Goal: Information Seeking & Learning: Check status

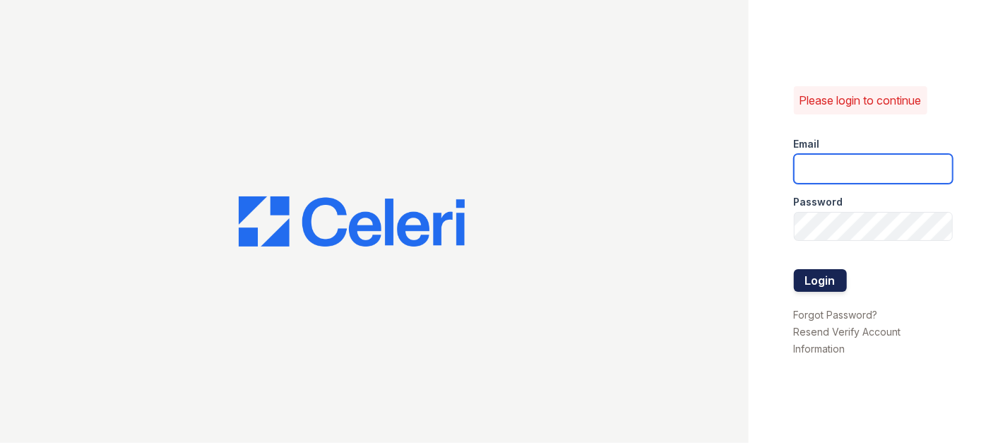
type input "renewfoundrycentre@trinity-pm.com"
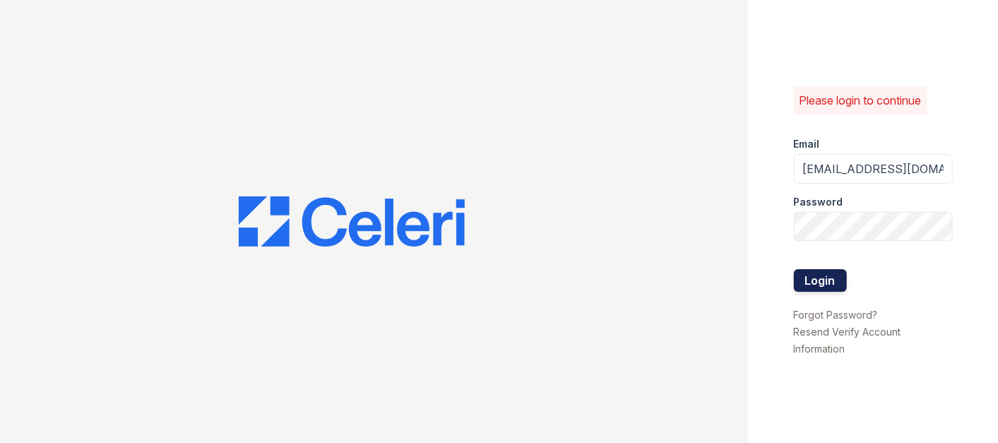
click at [835, 278] on button "Login" at bounding box center [820, 280] width 53 height 23
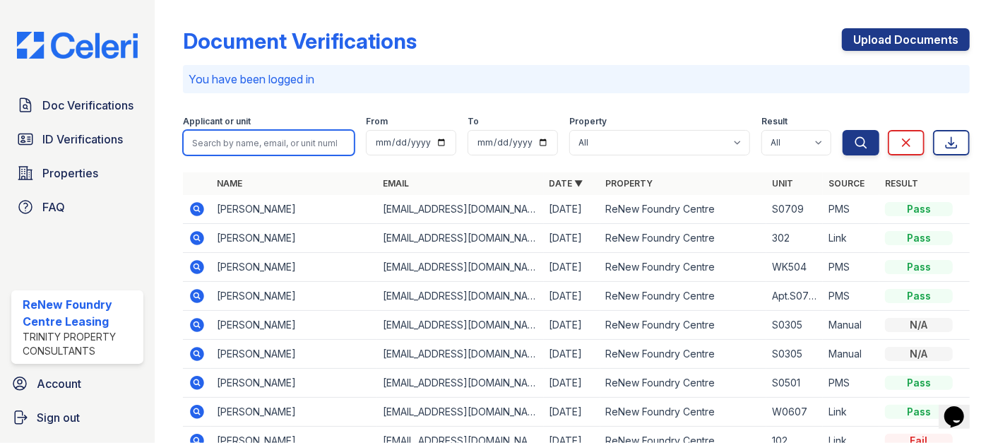
click at [270, 143] on input "search" at bounding box center [269, 142] width 172 height 25
paste input "Peugh, Katelyn"
drag, startPoint x: 234, startPoint y: 144, endPoint x: 160, endPoint y: 139, distance: 74.3
click at [160, 139] on div "Document Verifications Upload Documents You have been logged in Filter Applican…" at bounding box center [576, 221] width 843 height 443
type input "Katelyn"
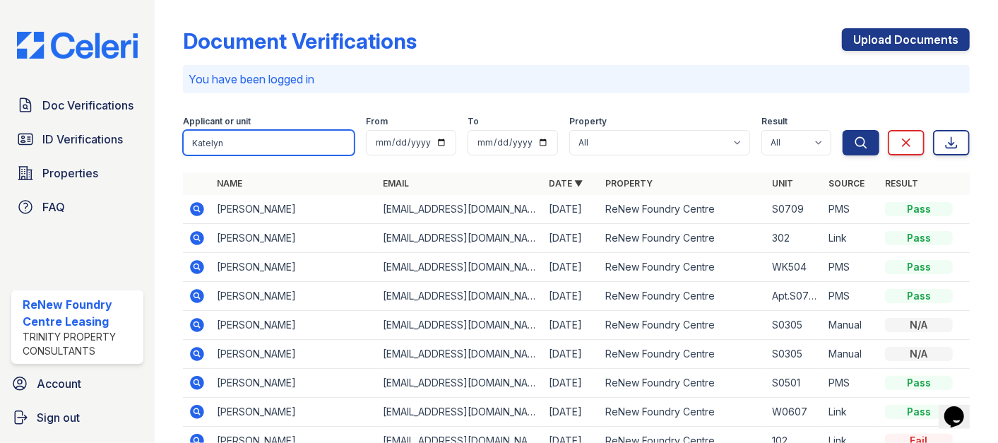
click at [842, 130] on button "Search" at bounding box center [860, 142] width 37 height 25
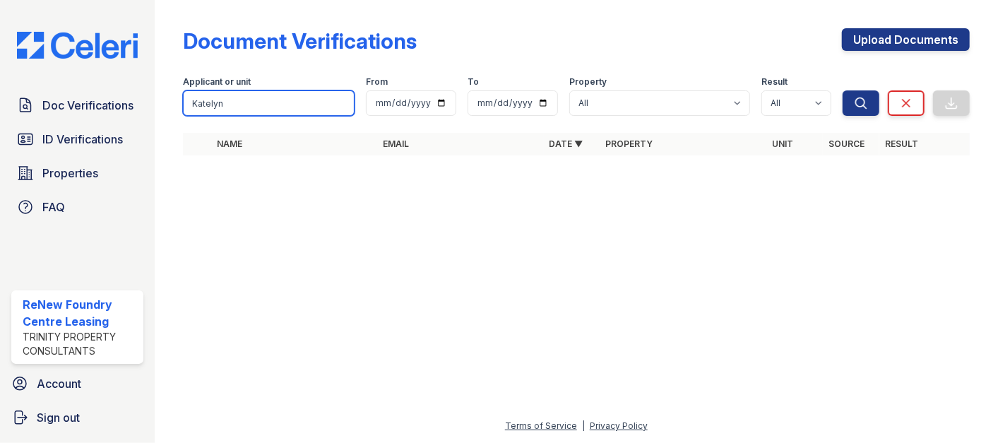
click at [208, 109] on input "Katelyn" at bounding box center [269, 102] width 172 height 25
click at [210, 108] on input "Katelyn" at bounding box center [269, 102] width 172 height 25
drag, startPoint x: 237, startPoint y: 105, endPoint x: 141, endPoint y: 95, distance: 96.5
click at [141, 95] on div "Doc Verifications ID Verifications Properties FAQ ReNew Foundry Centre Leasing …" at bounding box center [499, 221] width 998 height 443
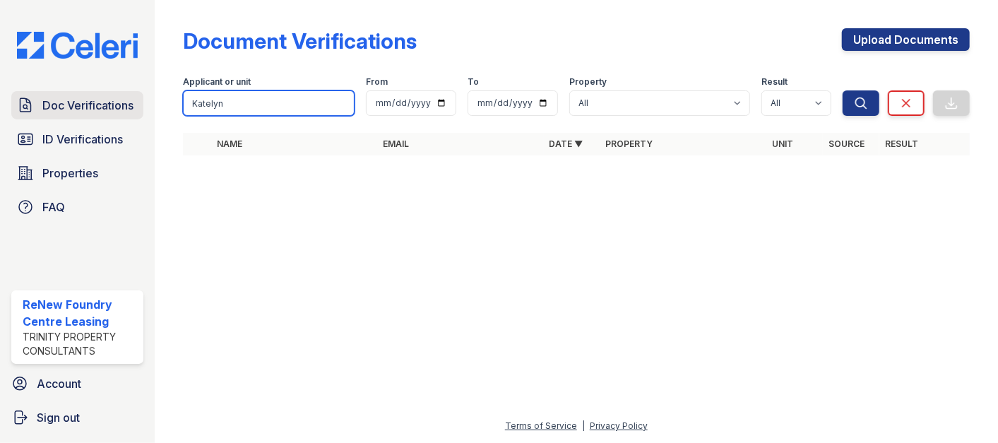
paste input "Peugh,"
drag, startPoint x: 227, startPoint y: 105, endPoint x: 351, endPoint y: 105, distance: 123.6
click at [351, 105] on input "Peugh, Katelyn" at bounding box center [269, 102] width 172 height 25
type input "Peugh"
click at [842, 90] on button "Search" at bounding box center [860, 102] width 37 height 25
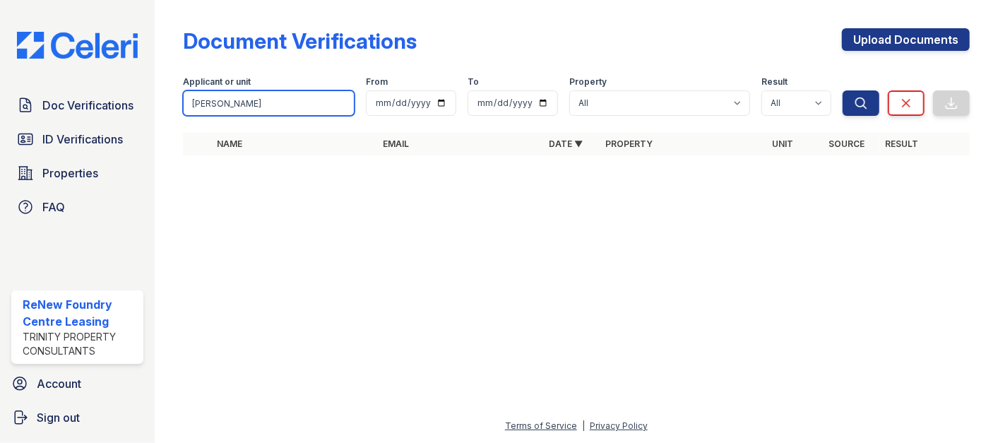
click at [318, 102] on input "Peugh" at bounding box center [269, 102] width 172 height 25
click at [842, 90] on button "Search" at bounding box center [860, 102] width 37 height 25
click button "Search" at bounding box center [860, 102] width 37 height 25
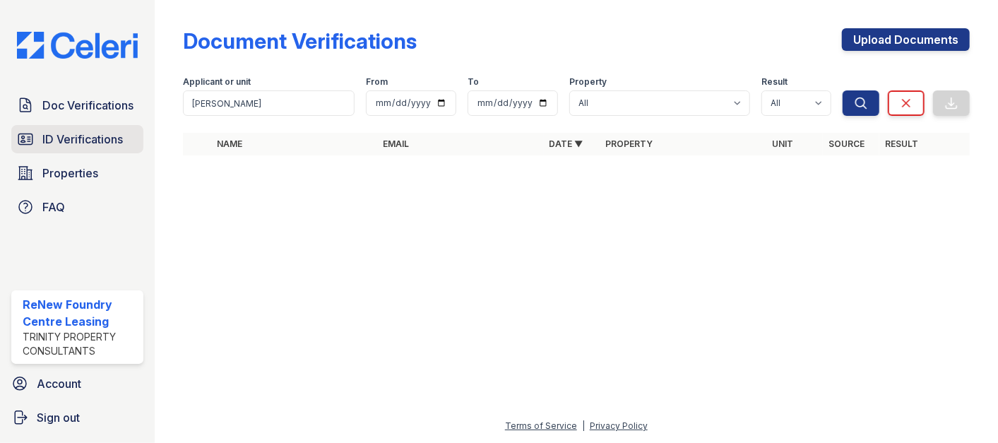
click at [109, 138] on span "ID Verifications" at bounding box center [82, 139] width 80 height 17
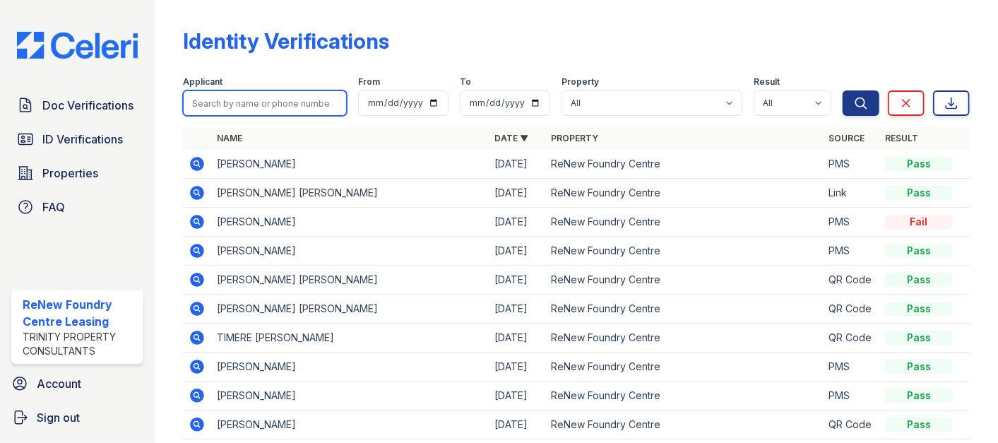
click at [240, 105] on input "search" at bounding box center [265, 102] width 164 height 25
paste input "Peugh, Katelyn"
drag, startPoint x: 273, startPoint y: 105, endPoint x: 228, endPoint y: 105, distance: 44.5
click at [228, 105] on input "Peugh, Katelyn" at bounding box center [265, 102] width 164 height 25
type input "Peugh"
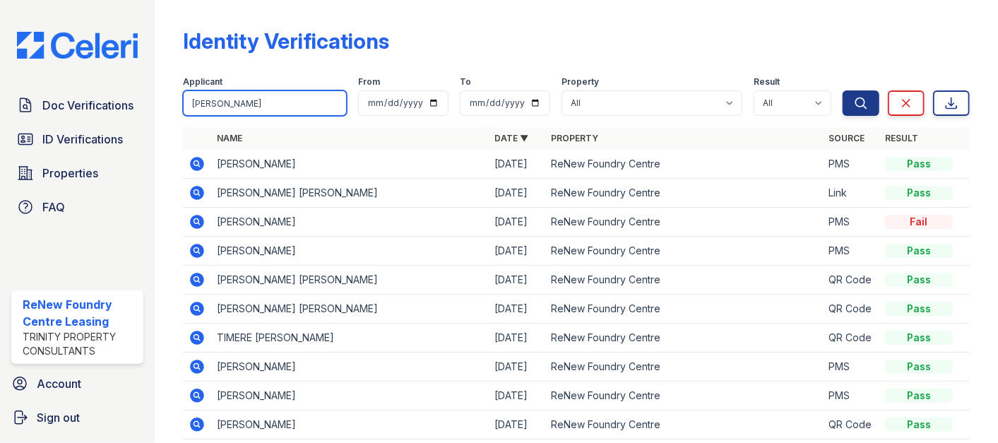
click at [842, 90] on button "Search" at bounding box center [860, 102] width 37 height 25
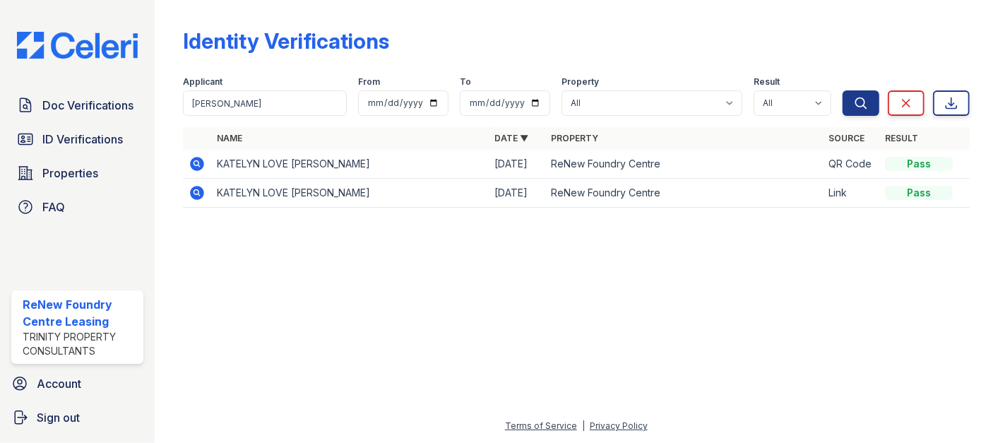
click at [194, 163] on icon at bounding box center [196, 163] width 4 height 4
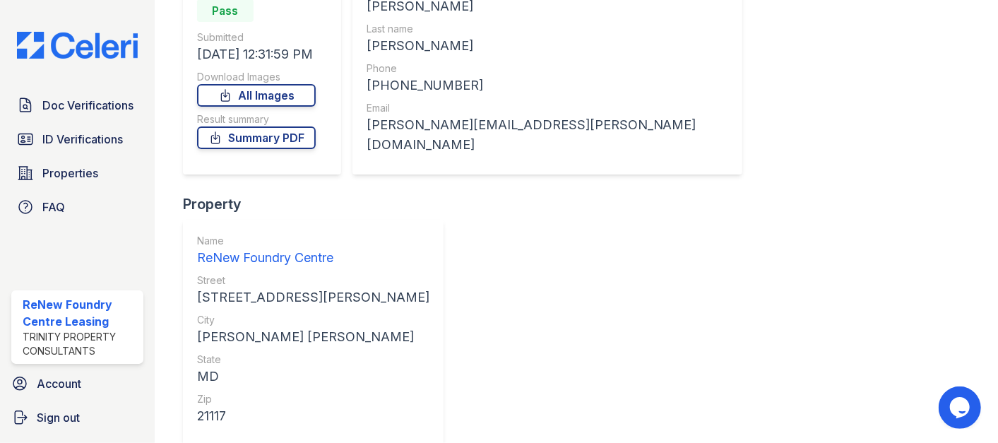
scroll to position [167, 0]
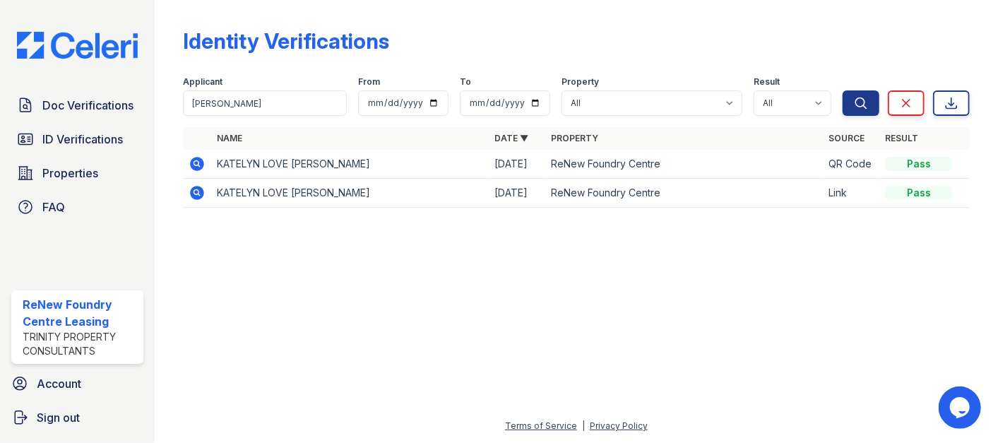
click at [197, 191] on icon at bounding box center [196, 192] width 4 height 4
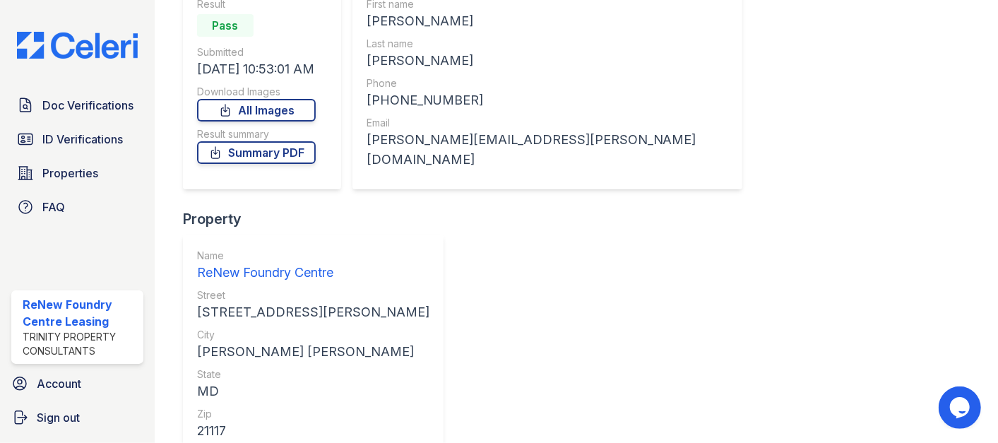
scroll to position [167, 0]
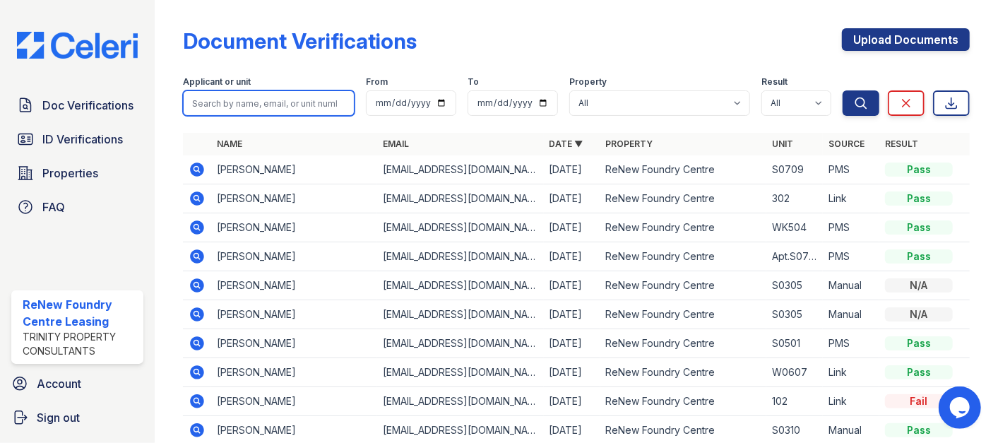
drag, startPoint x: 0, startPoint y: 0, endPoint x: 263, endPoint y: 99, distance: 281.3
click at [262, 100] on input "search" at bounding box center [269, 102] width 172 height 25
paste input "Cotson"
type input "Cotson"
click at [842, 90] on button "Search" at bounding box center [860, 102] width 37 height 25
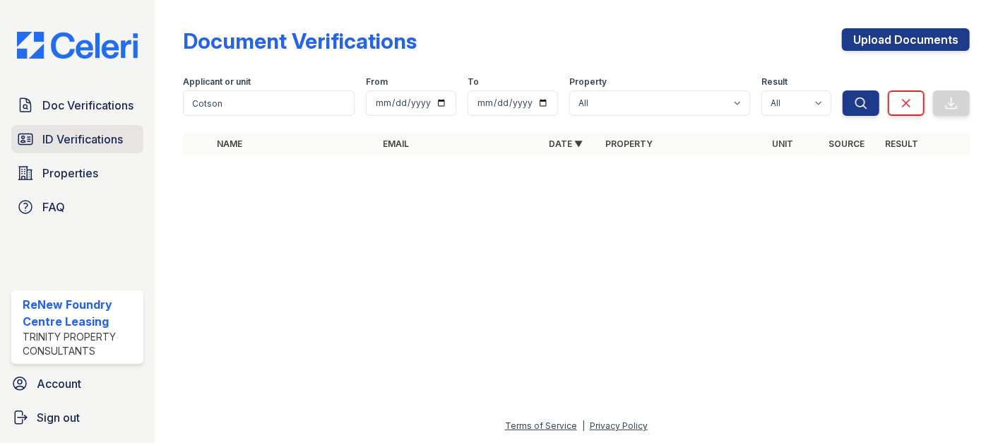
click at [116, 145] on span "ID Verifications" at bounding box center [82, 139] width 80 height 17
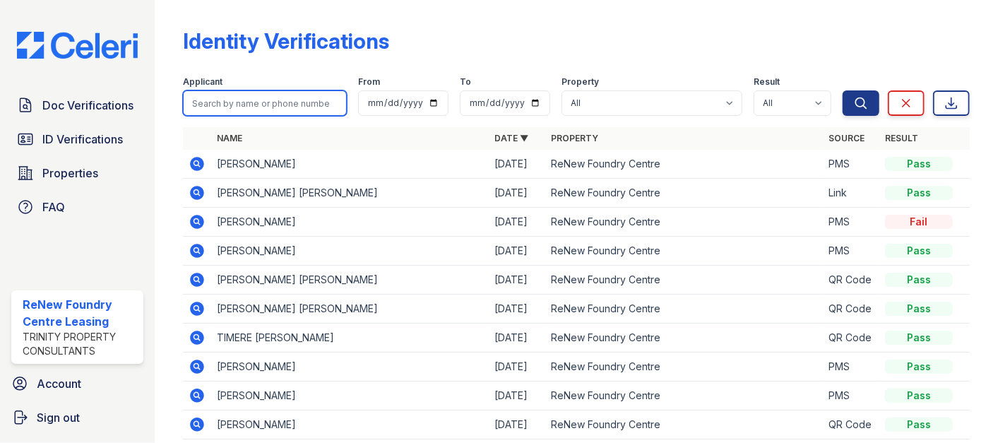
click at [274, 105] on input "search" at bounding box center [265, 102] width 164 height 25
paste input "Cotson"
type input "Cotson"
click at [842, 90] on button "Search" at bounding box center [860, 102] width 37 height 25
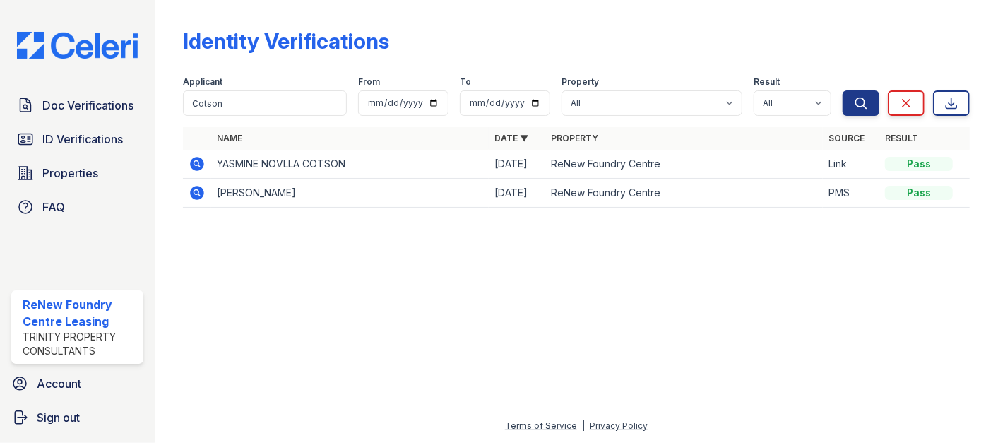
click at [200, 163] on icon at bounding box center [197, 164] width 14 height 14
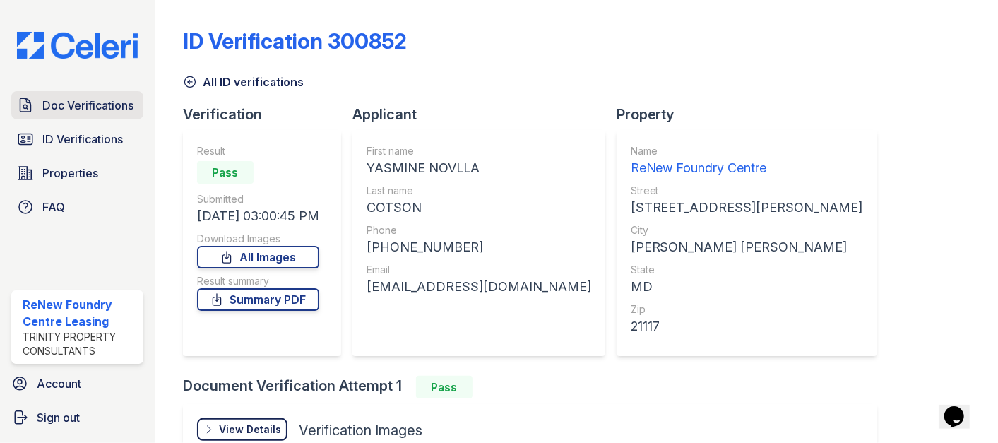
click at [74, 100] on span "Doc Verifications" at bounding box center [87, 105] width 91 height 17
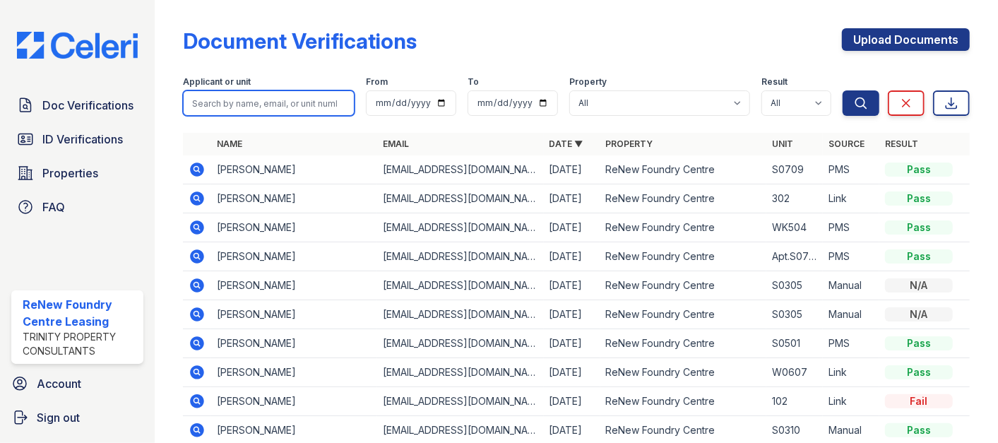
click at [248, 95] on input "search" at bounding box center [269, 102] width 172 height 25
click at [526, 36] on div "Document Verifications Upload Documents" at bounding box center [576, 46] width 787 height 37
click at [273, 109] on input "search" at bounding box center [269, 102] width 172 height 25
type input "smith"
click at [842, 90] on button "Search" at bounding box center [860, 102] width 37 height 25
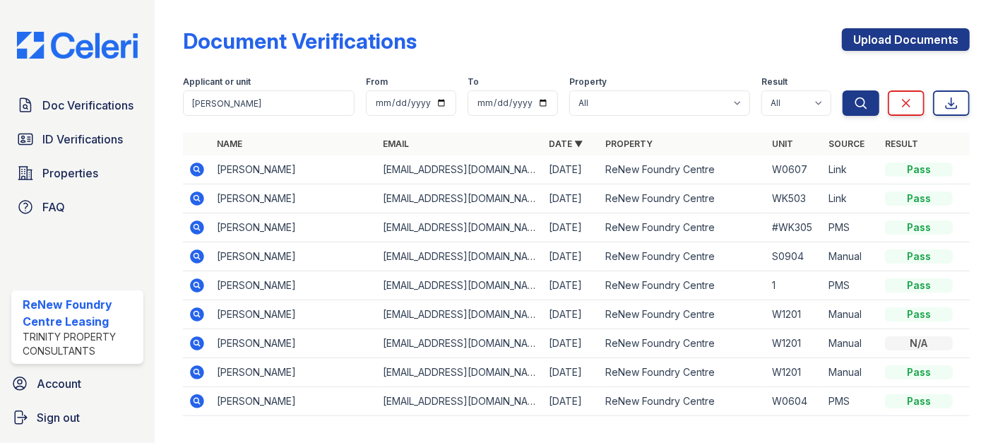
click at [196, 167] on icon at bounding box center [196, 169] width 4 height 4
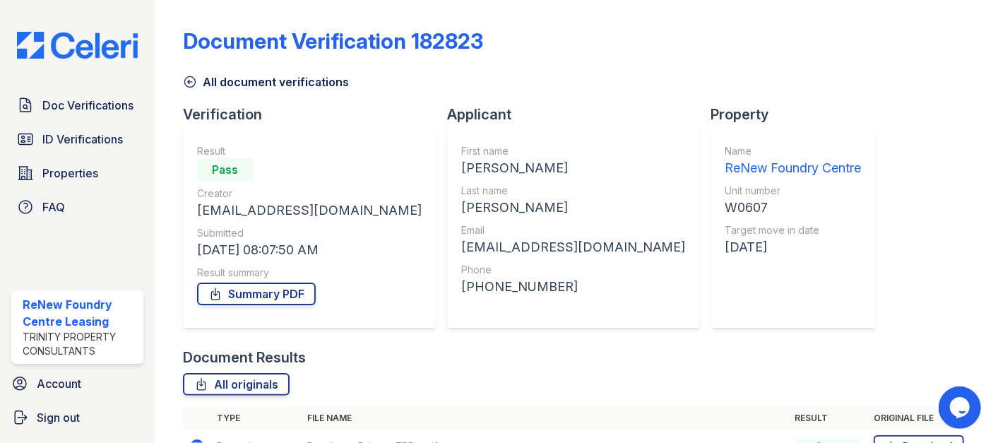
click at [192, 171] on div "Result Pass Creator [EMAIL_ADDRESS][DOMAIN_NAME] Submitted [DATE] 08:07:50 AM R…" at bounding box center [309, 229] width 253 height 198
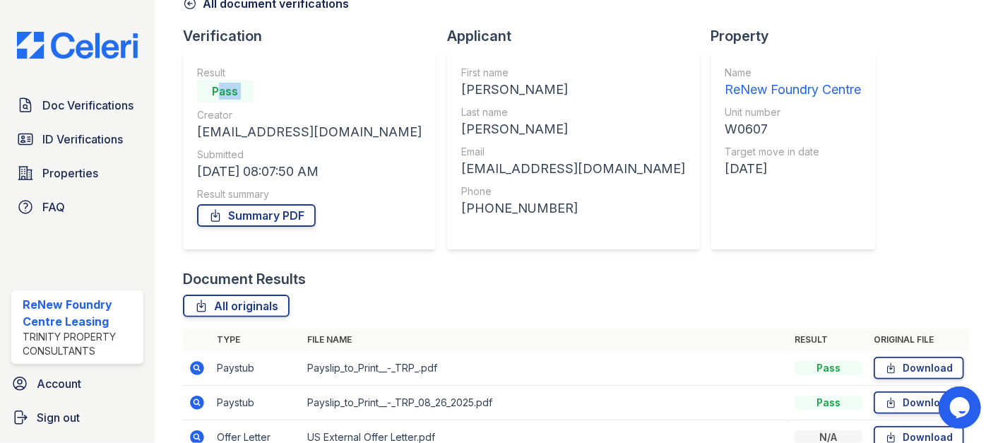
scroll to position [235, 0]
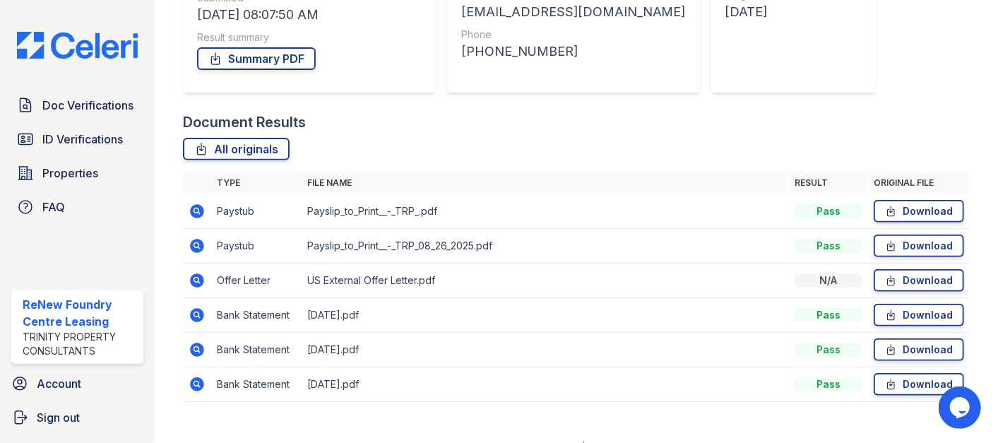
click at [203, 277] on icon at bounding box center [197, 280] width 14 height 14
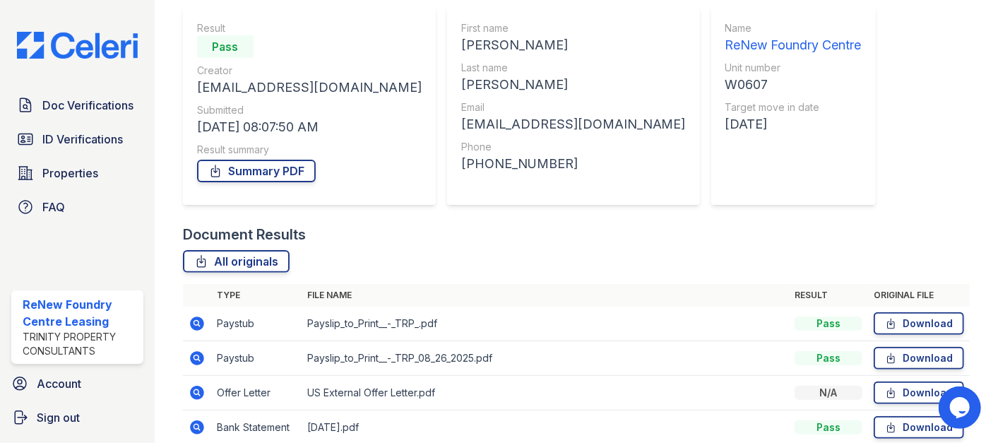
scroll to position [255, 0]
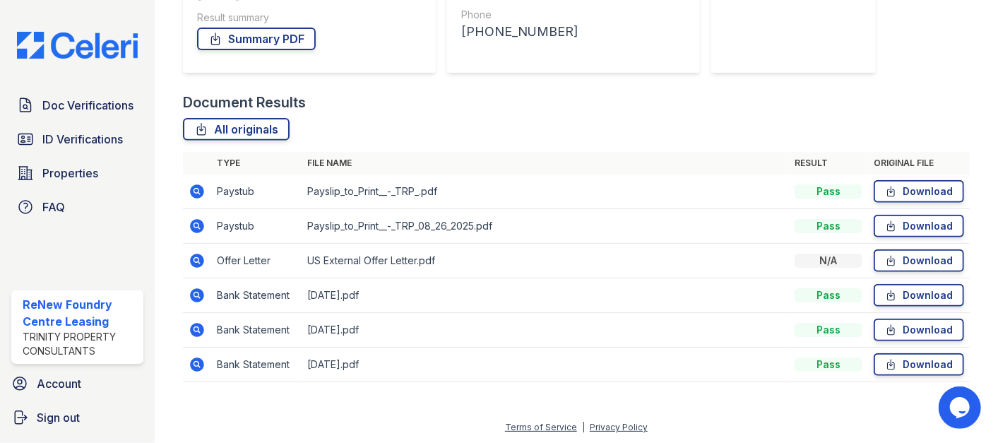
click at [201, 192] on icon at bounding box center [197, 191] width 14 height 14
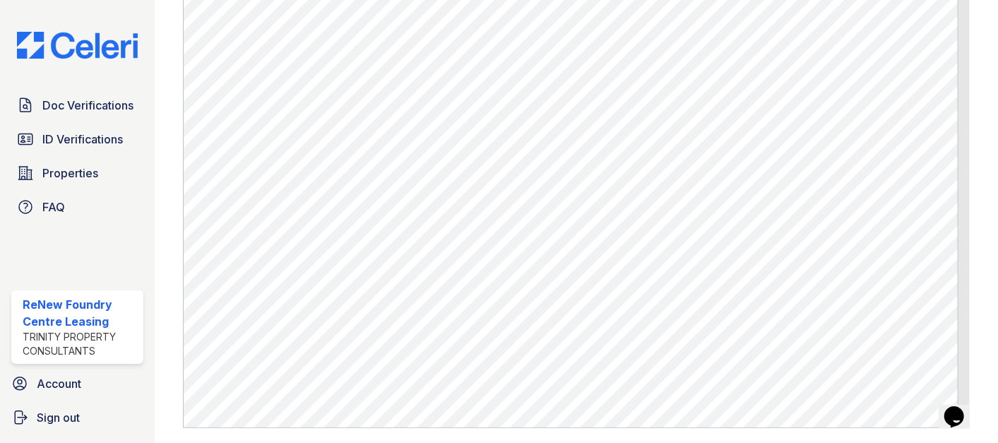
scroll to position [762, 0]
